Goal: Information Seeking & Learning: Learn about a topic

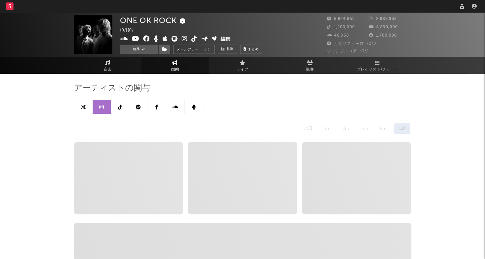
select select "recorded_music"
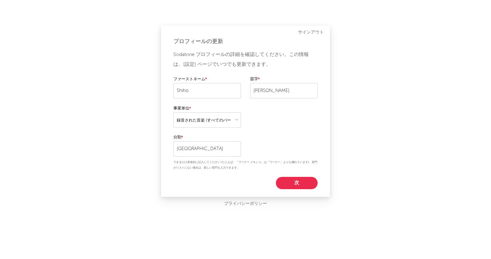
click at [307, 183] on button "次" at bounding box center [297, 183] width 42 height 12
select select "marketing"
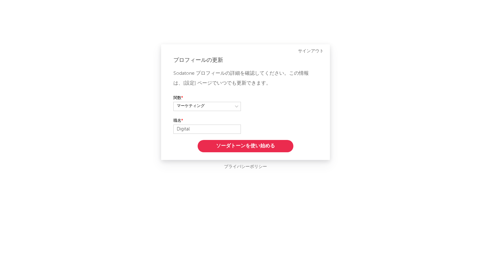
click at [280, 143] on button "ソーダトーンを使い始める" at bounding box center [246, 146] width 96 height 12
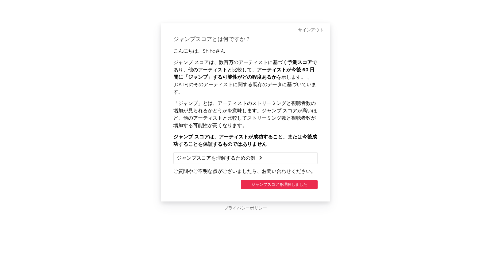
click at [301, 180] on button "ジャンプスコアを理解しました" at bounding box center [279, 184] width 77 height 9
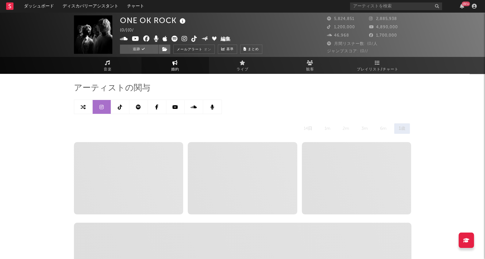
select select "6m"
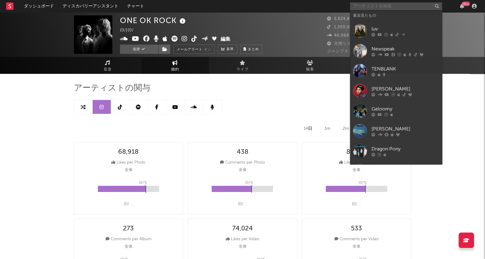
click at [383, 6] on input "text" at bounding box center [396, 6] width 92 height 8
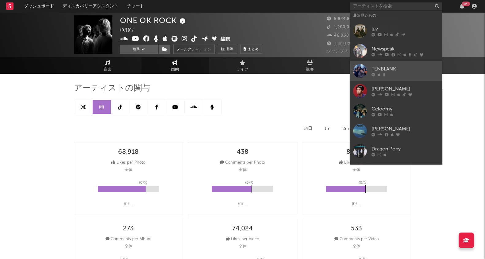
click at [396, 72] on div "TENBLANK" at bounding box center [406, 68] width 68 height 7
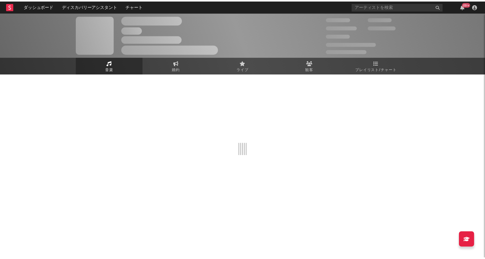
select select "1w"
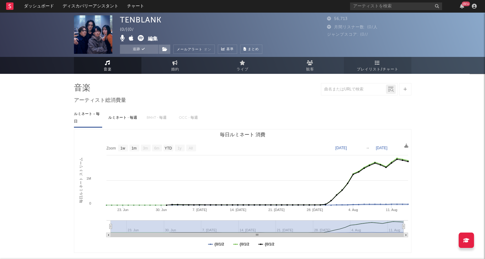
click at [382, 66] on span "プレイリスト/チャート" at bounding box center [378, 69] width 42 height 7
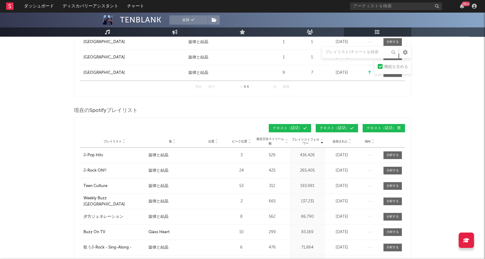
scroll to position [345, 0]
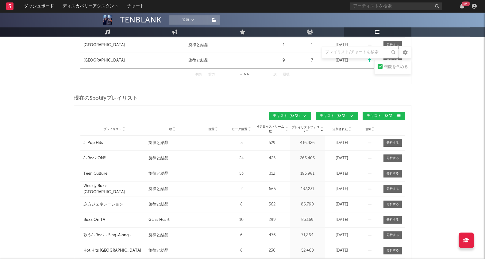
click at [373, 129] on icon at bounding box center [373, 130] width 3 height 2
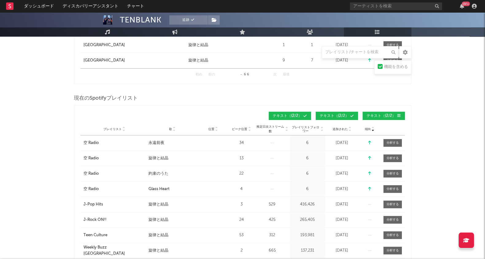
click at [373, 126] on icon at bounding box center [373, 127] width 3 height 2
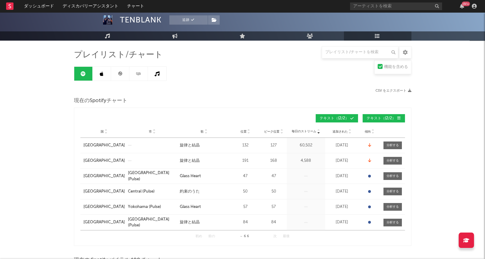
scroll to position [76, 0]
